Goal: Information Seeking & Learning: Check status

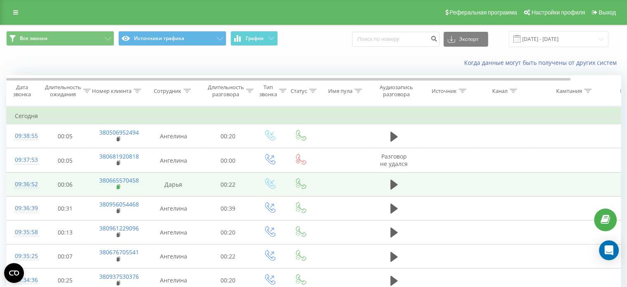
click at [117, 186] on rect at bounding box center [118, 187] width 2 height 4
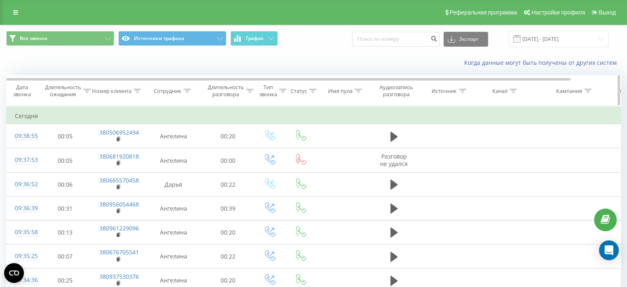
click at [137, 89] on icon at bounding box center [137, 91] width 7 height 4
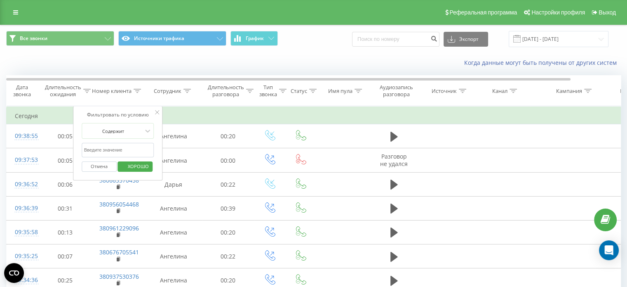
click at [134, 150] on input "text" at bounding box center [118, 150] width 73 height 14
paste input "380507694808"
type input "380507694808"
click at [141, 165] on font "ХОРОШО" at bounding box center [138, 166] width 21 height 6
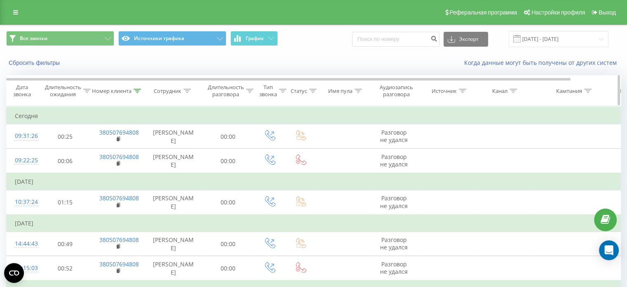
click at [137, 90] on icon at bounding box center [137, 91] width 7 height 4
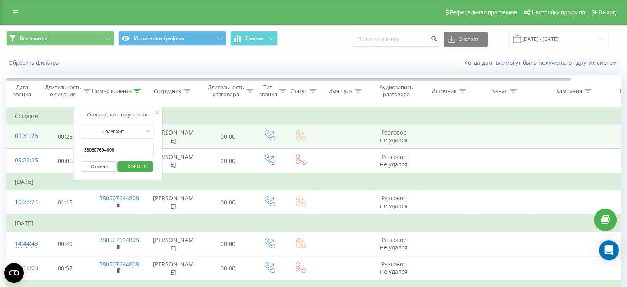
drag, startPoint x: 129, startPoint y: 150, endPoint x: 65, endPoint y: 146, distance: 64.8
click at [63, 146] on table "Фильтровать по условию Равно Отмена ХОРОШО Фильтровать по условию Содержит 3805…" at bounding box center [340, 214] width 669 height 216
paste input "380930755364"
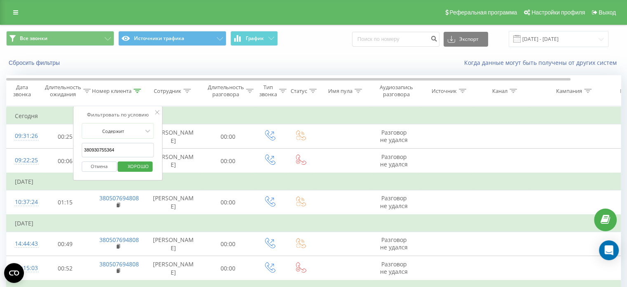
type input "380930755364"
click at [142, 167] on font "ХОРОШО" at bounding box center [138, 166] width 21 height 6
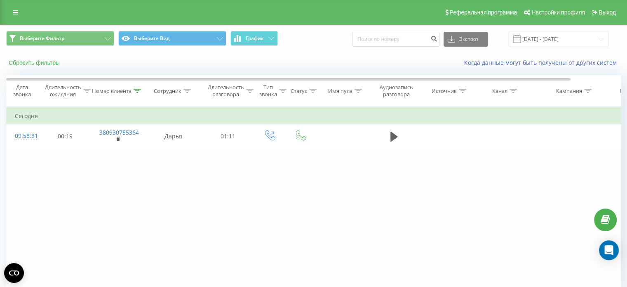
click at [38, 62] on font "Сбросить фильтры" at bounding box center [34, 62] width 51 height 7
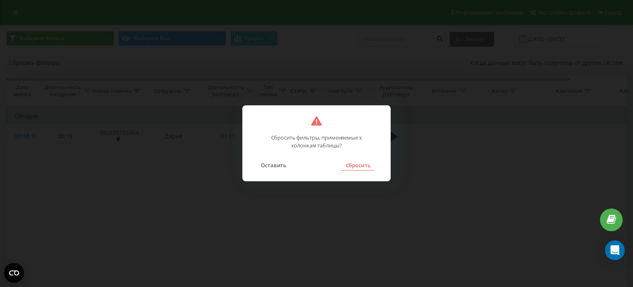
click at [359, 165] on font "Сбросить" at bounding box center [358, 164] width 25 height 7
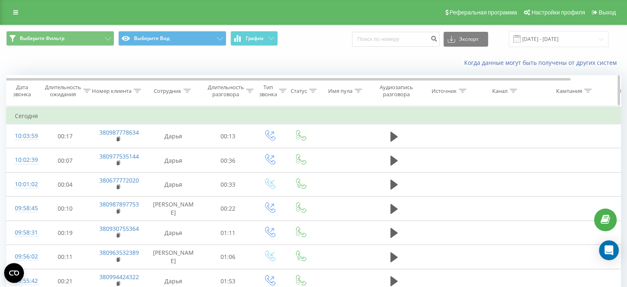
click at [137, 92] on icon at bounding box center [137, 91] width 7 height 4
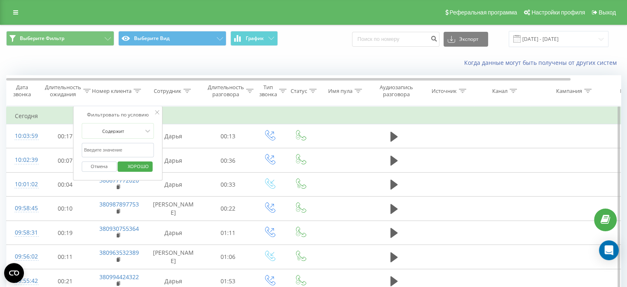
click at [132, 146] on input "text" at bounding box center [118, 150] width 73 height 14
paste input "380963539571"
type input "380963539571"
click at [138, 167] on font "ХОРОШО" at bounding box center [138, 166] width 21 height 6
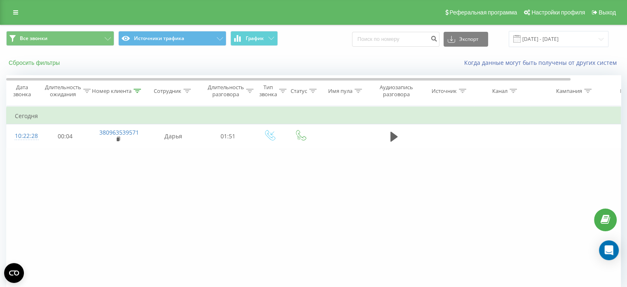
click at [39, 61] on font "Сбросить фильтры" at bounding box center [34, 62] width 51 height 7
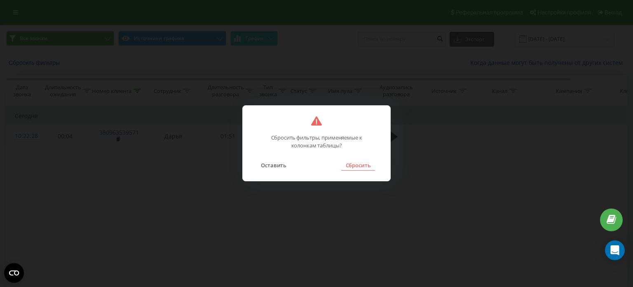
click at [357, 166] on font "Сбросить" at bounding box center [358, 164] width 25 height 7
